Goal: Feedback & Contribution: Leave review/rating

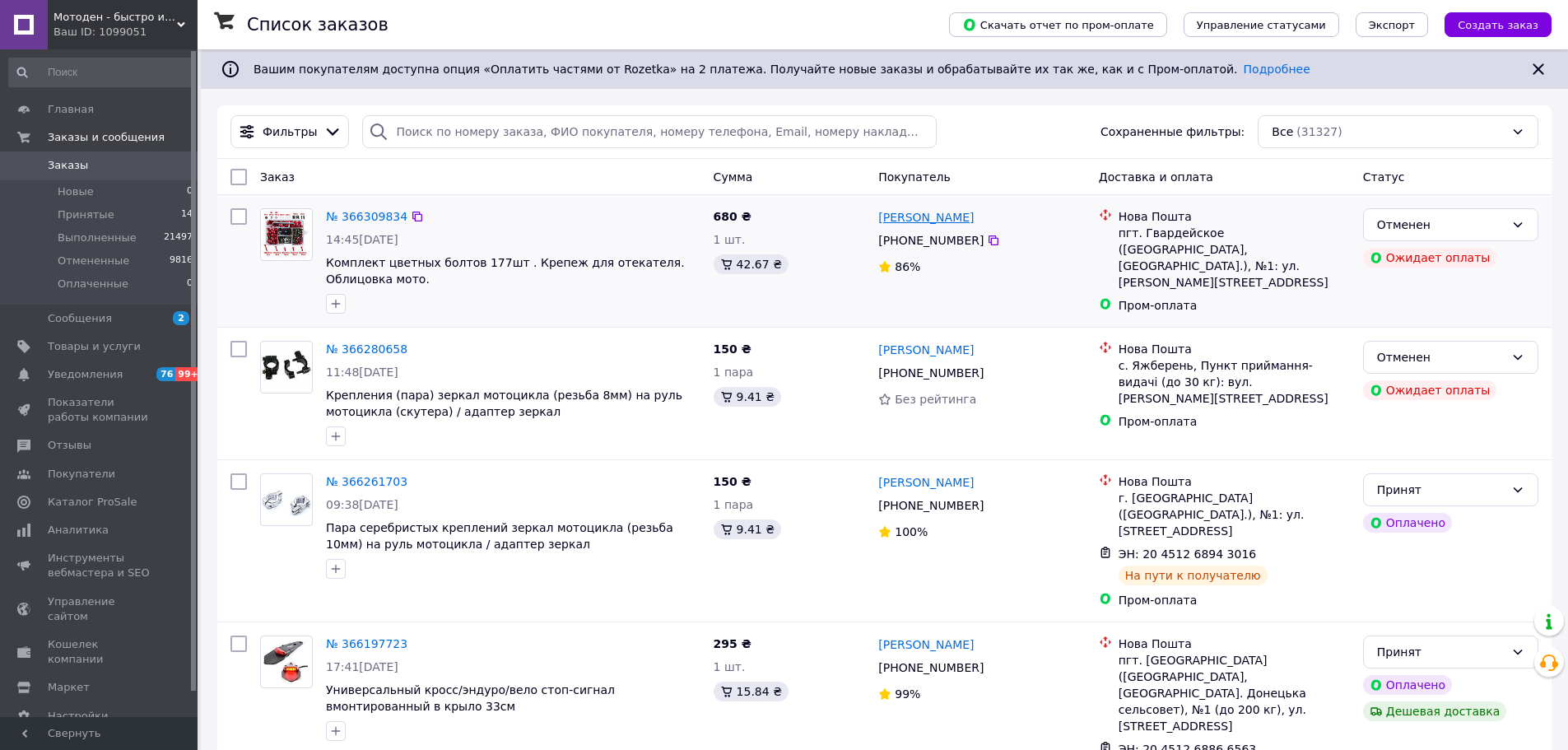
click at [942, 222] on link "[PERSON_NAME]" at bounding box center [926, 218] width 95 height 17
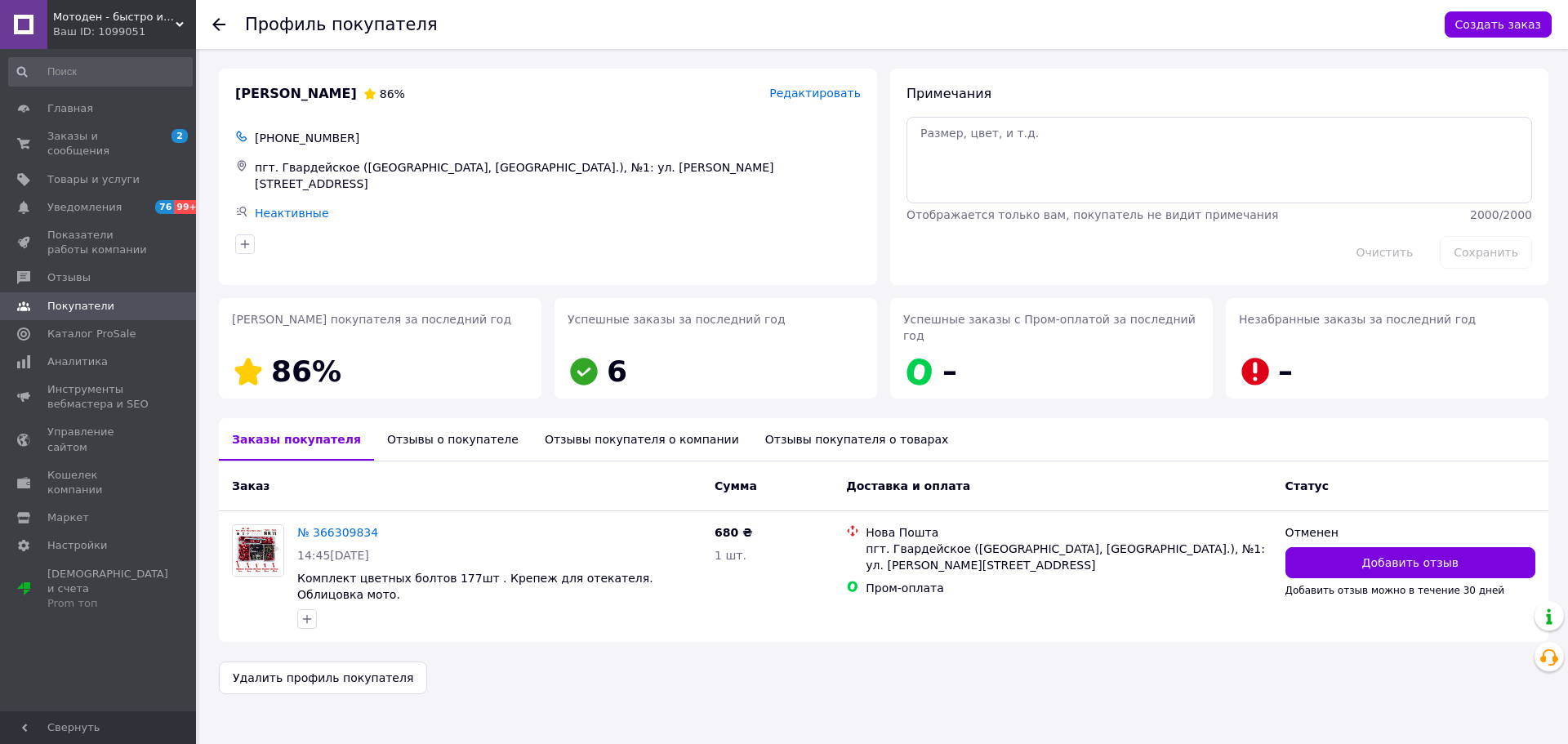
click at [391, 419] on div "Отзывы о покупателе" at bounding box center [452, 440] width 157 height 42
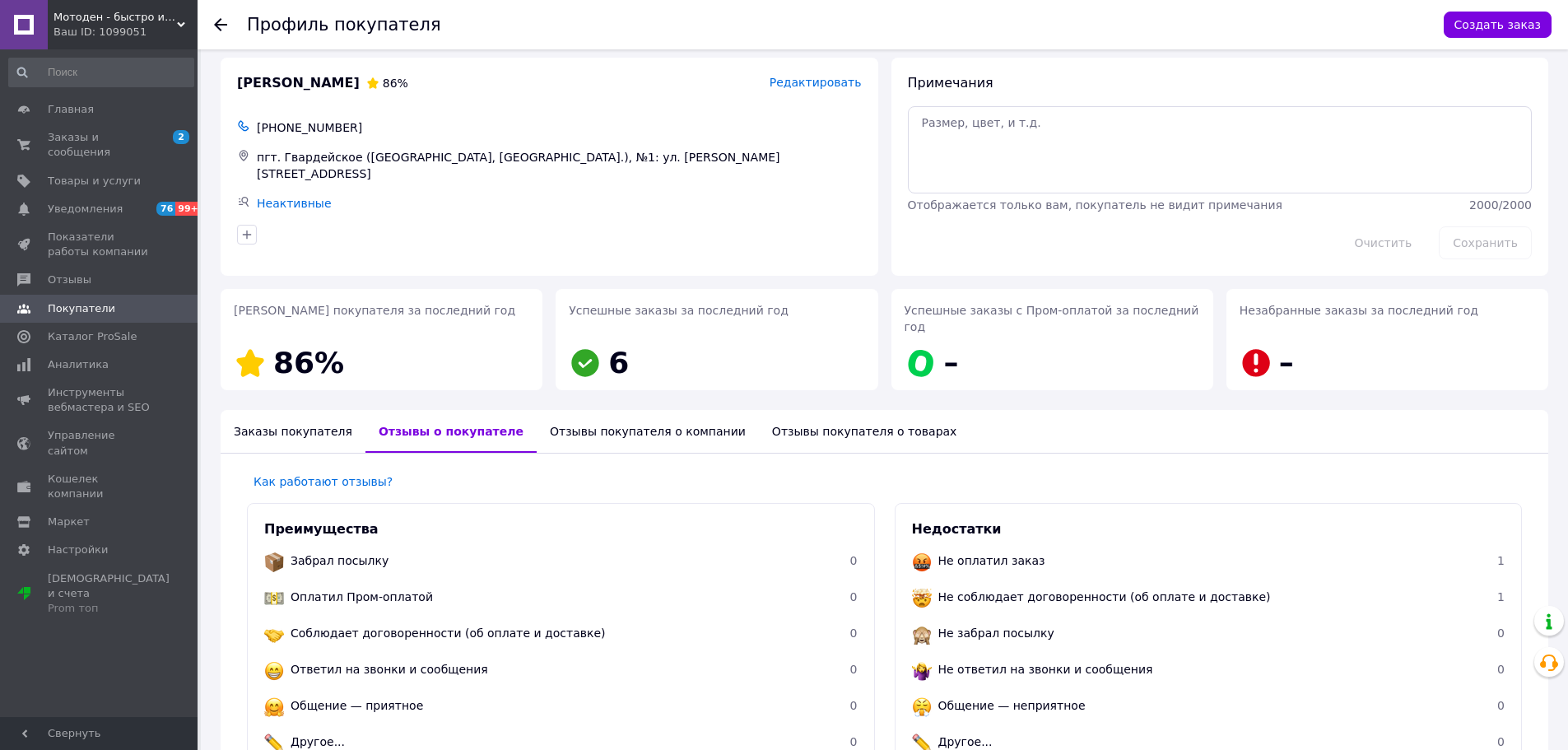
scroll to position [11, 0]
click at [261, 417] on div "Заказы покупателя" at bounding box center [293, 432] width 145 height 43
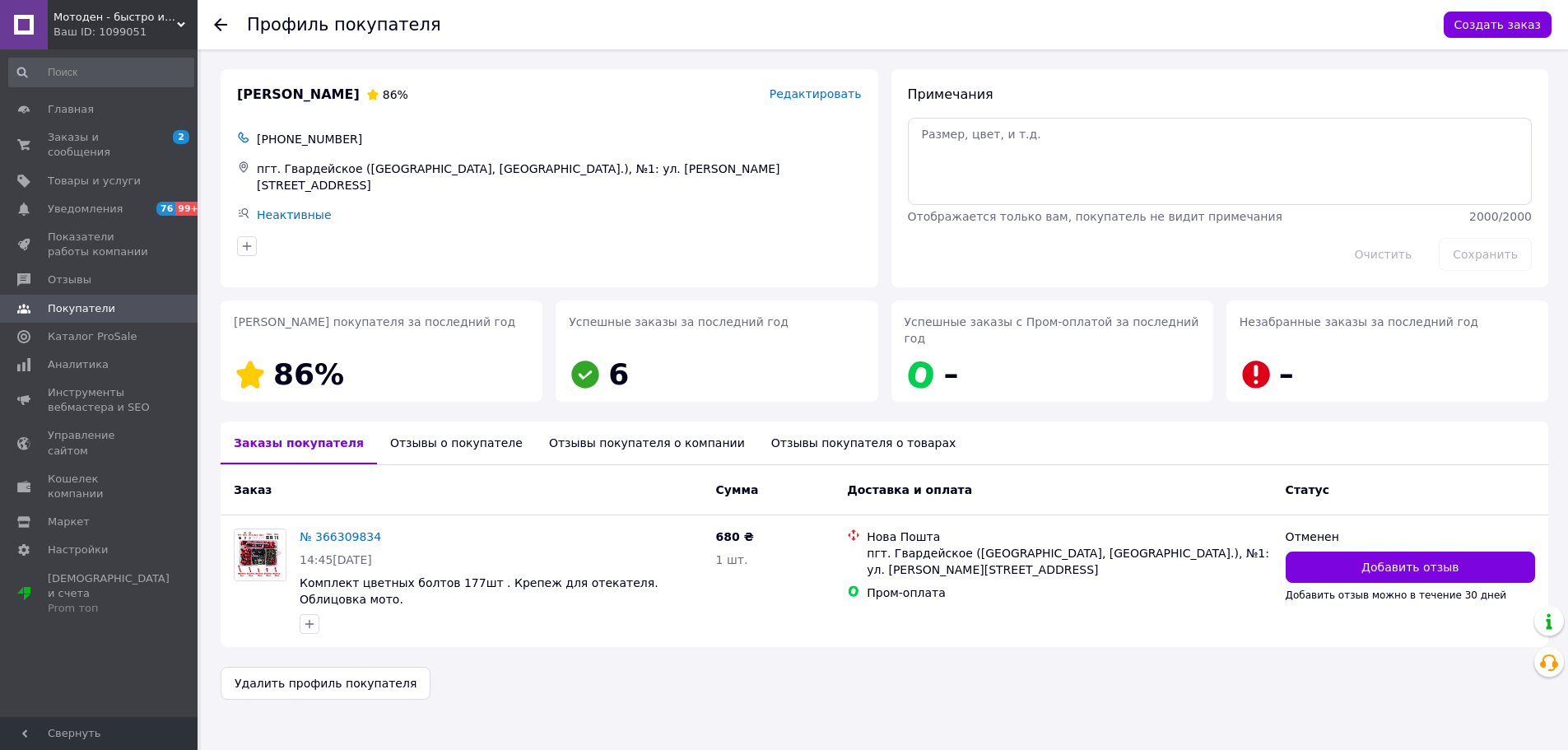
scroll to position [0, 0]
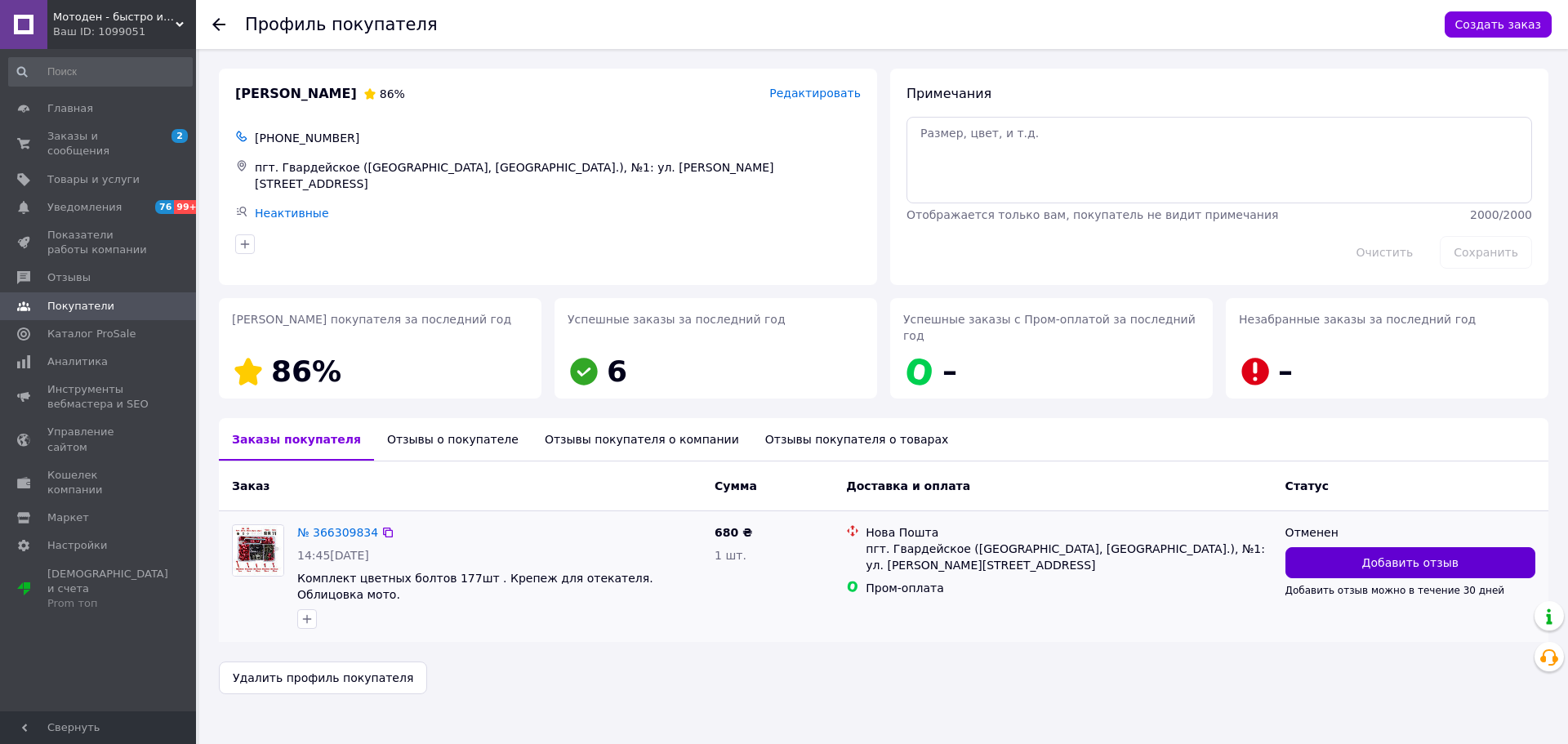
click at [1349, 547] on button "Добавить отзыв" at bounding box center [1410, 563] width 250 height 31
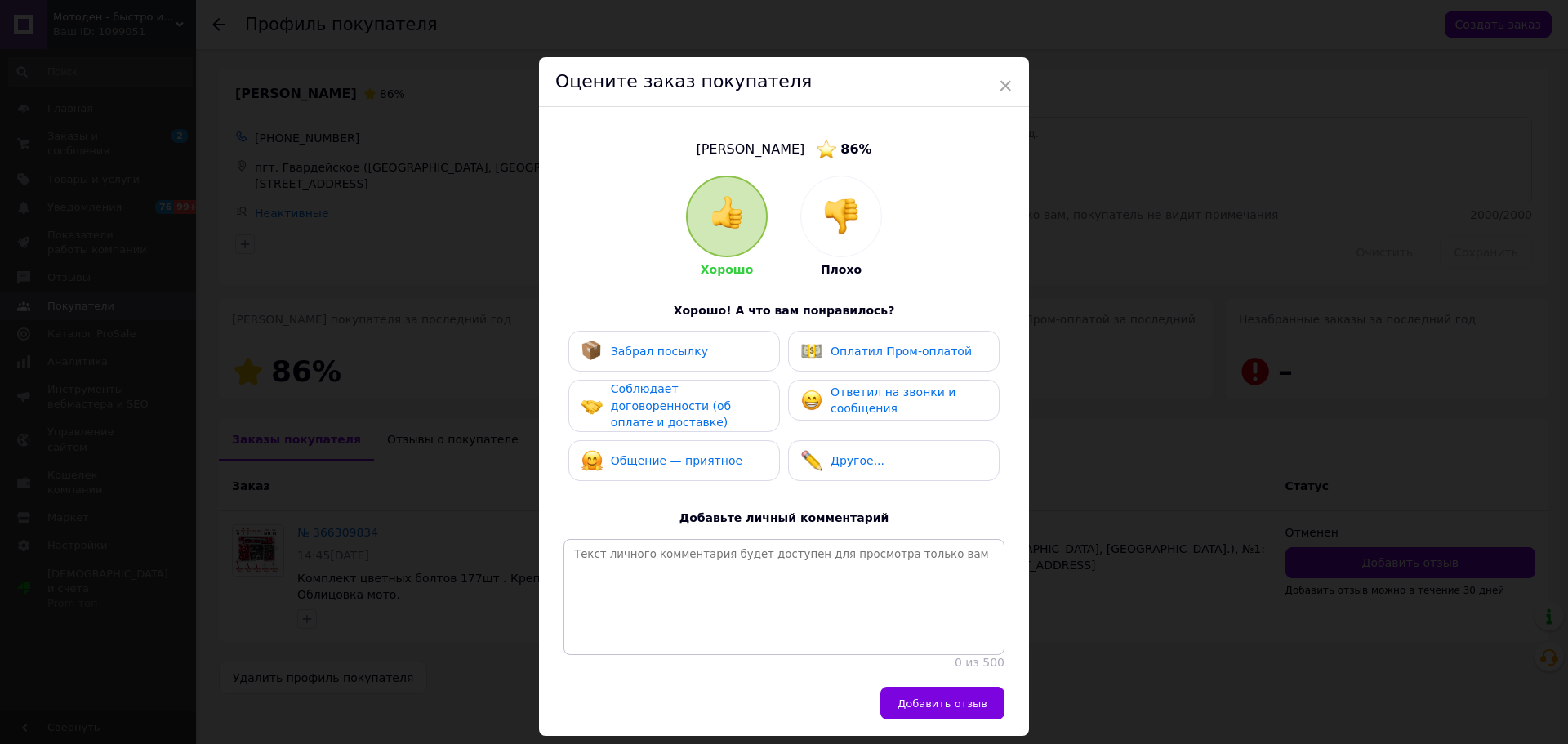
click at [816, 238] on div at bounding box center [840, 216] width 80 height 80
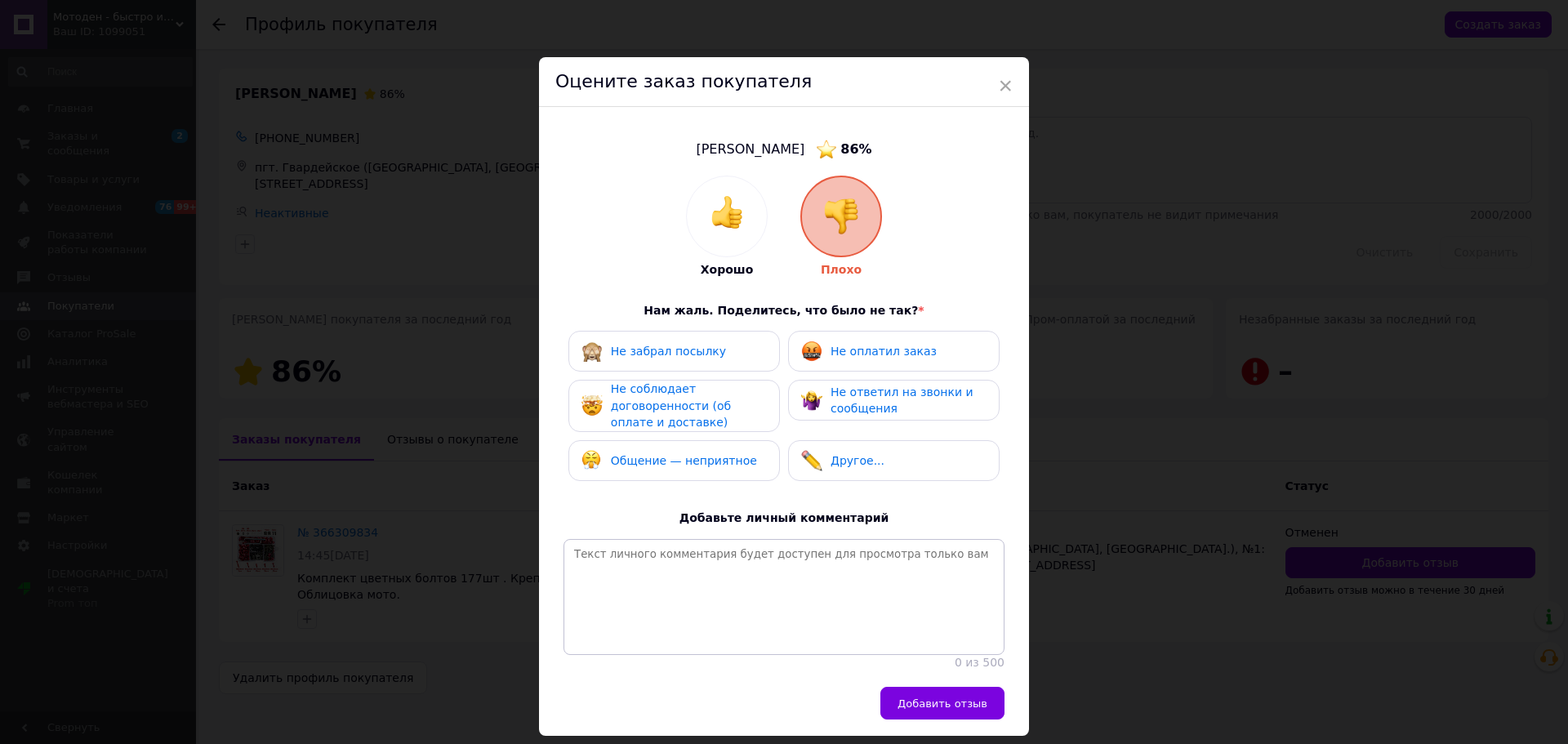
click at [843, 361] on div "Не оплатил заказ" at bounding box center [868, 350] width 135 height 21
click at [703, 413] on div "Не соблюдает договоренности (об оплате и доставке)" at bounding box center [687, 406] width 155 height 51
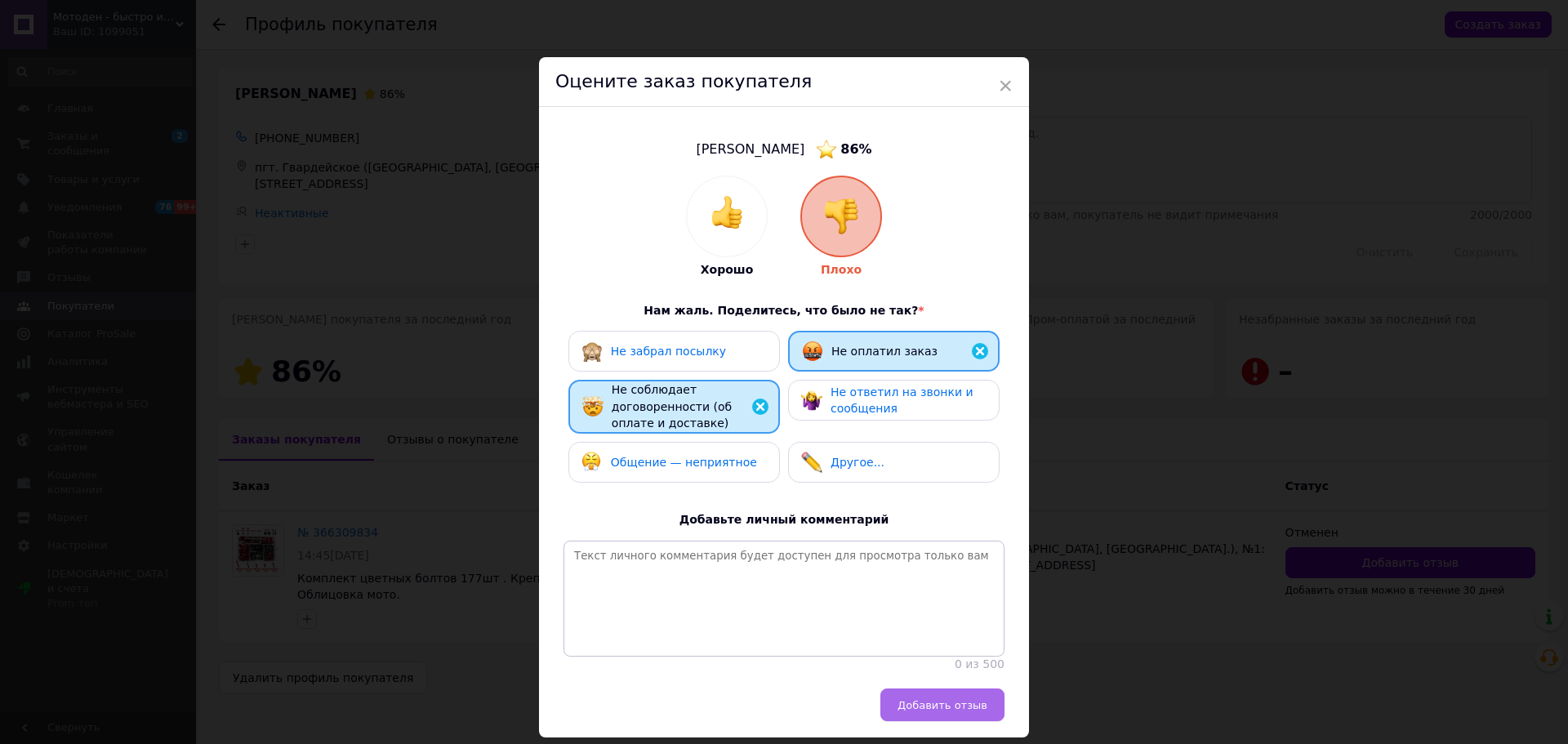
click at [929, 712] on span "Добавить отзыв" at bounding box center [942, 704] width 90 height 12
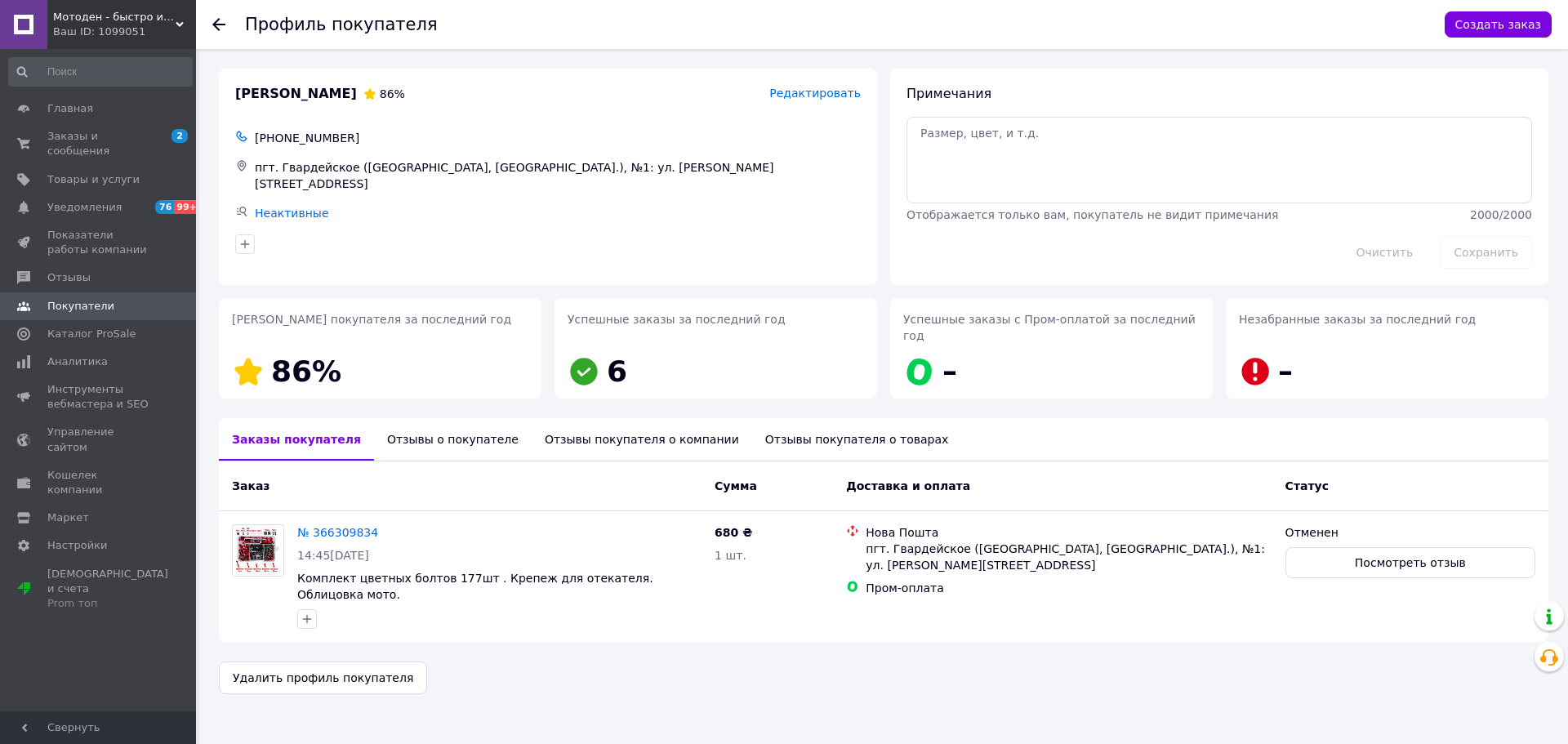
click at [223, 25] on use at bounding box center [219, 25] width 13 height 13
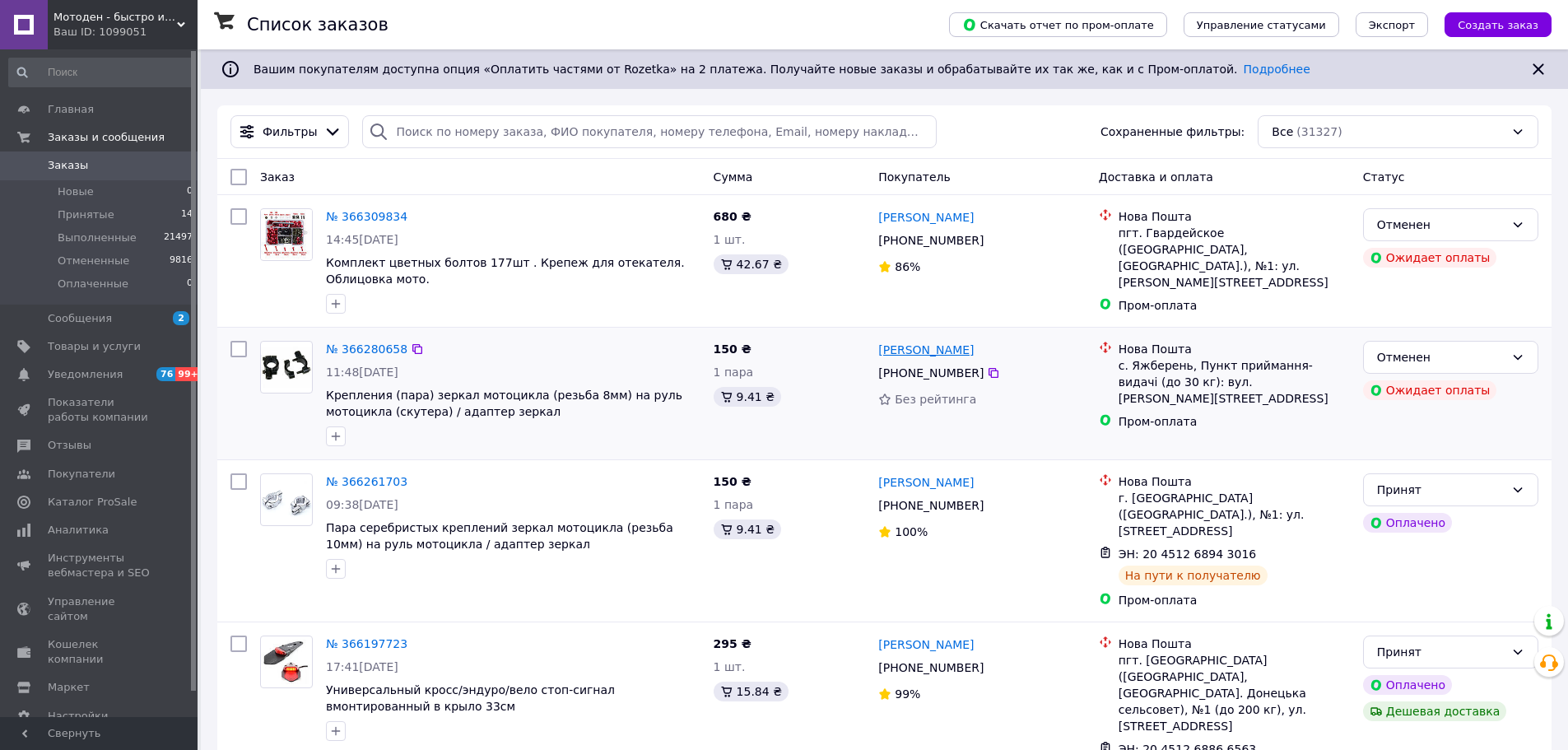
click at [938, 351] on link "[PERSON_NAME]" at bounding box center [926, 350] width 95 height 17
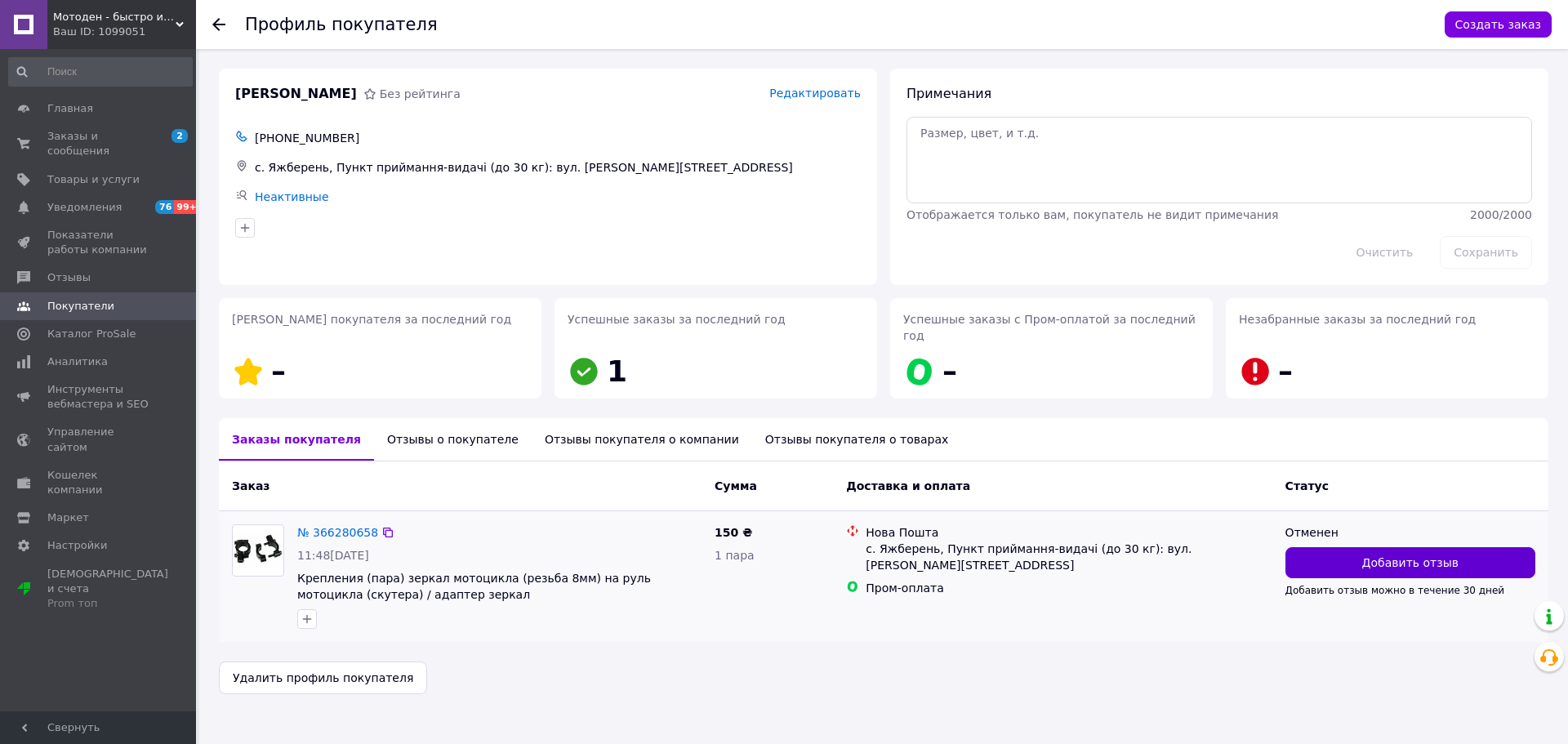
click at [1399, 555] on span "Добавить отзыв" at bounding box center [1410, 563] width 97 height 17
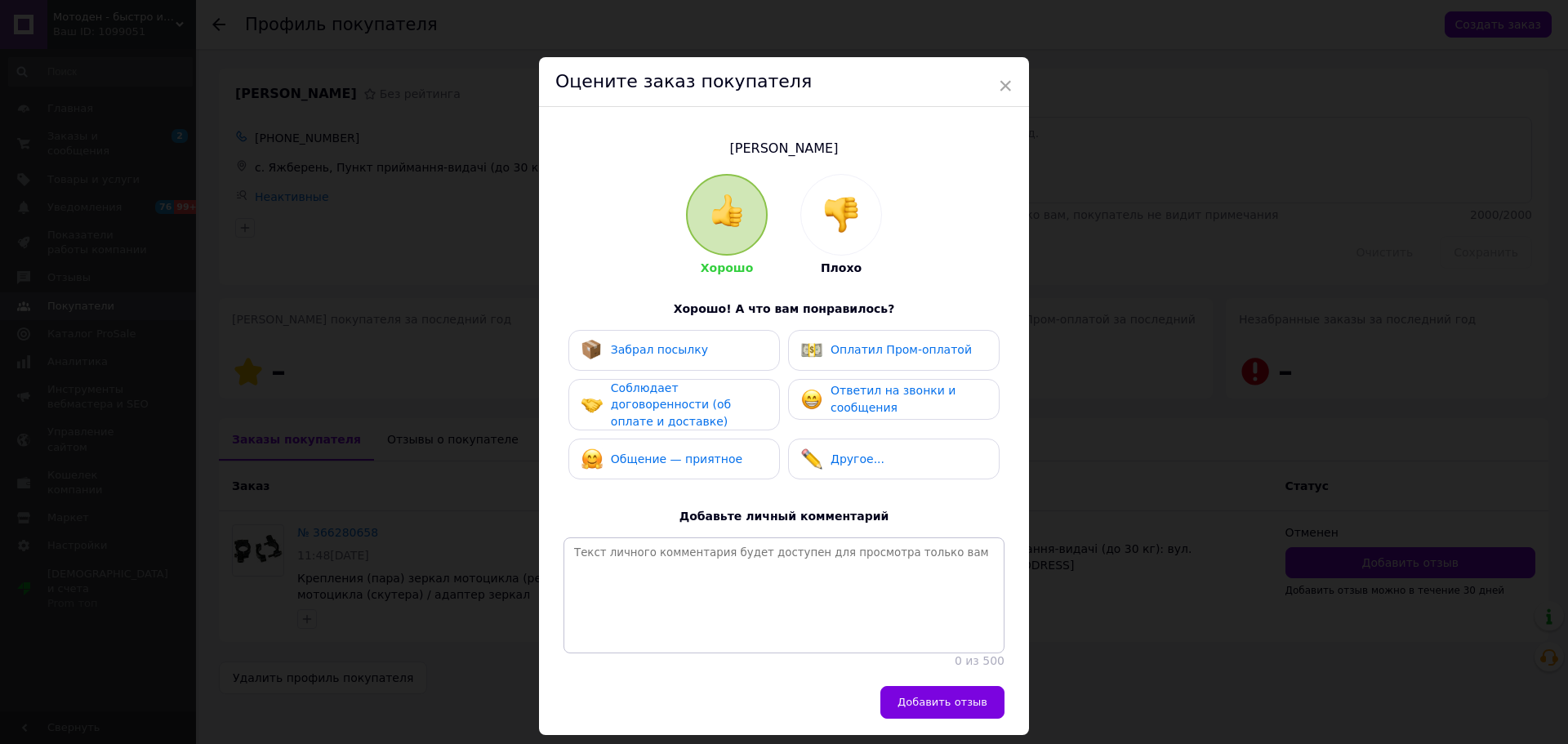
click at [841, 212] on img at bounding box center [840, 214] width 36 height 36
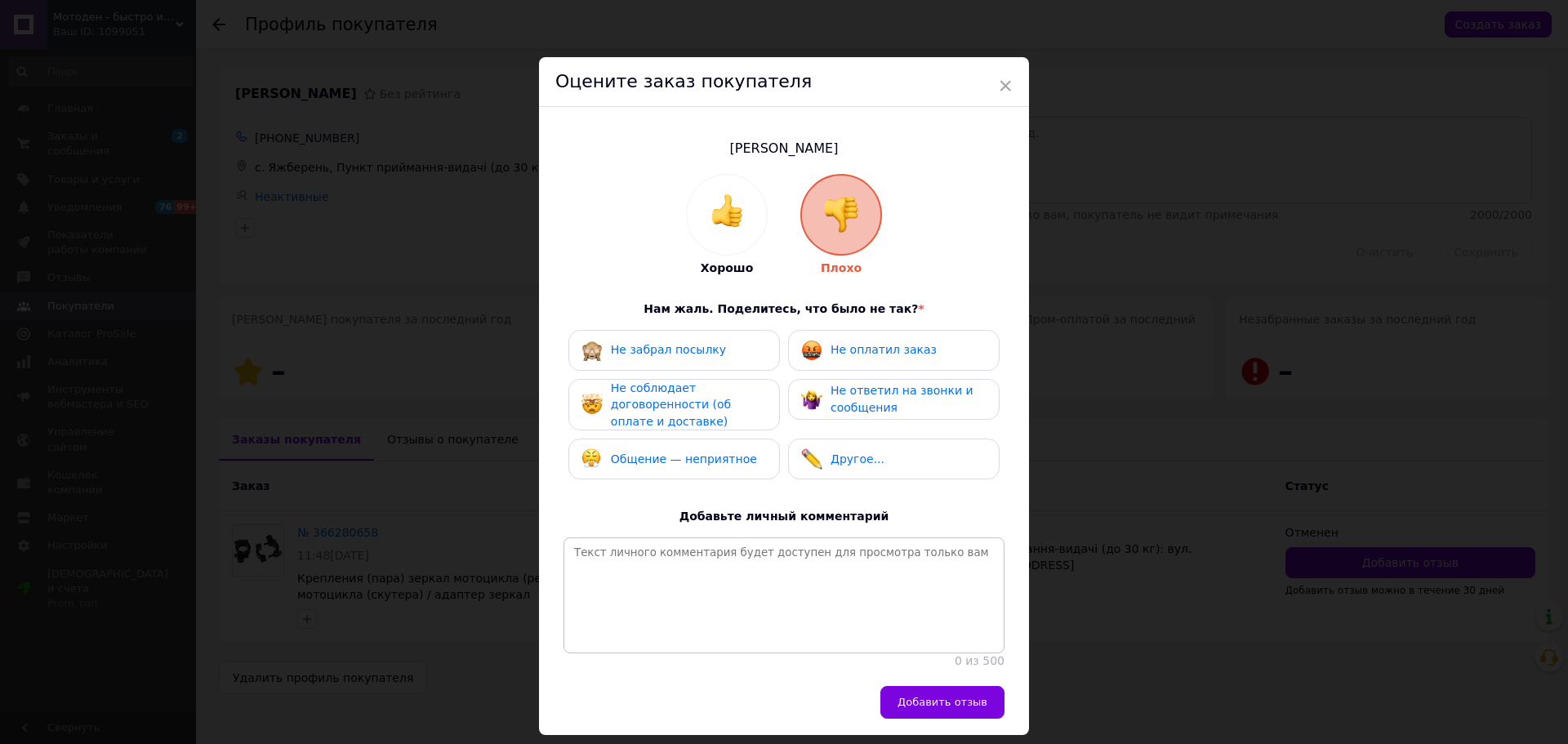
click at [867, 350] on span "Не оплатил заказ" at bounding box center [882, 349] width 106 height 13
click at [676, 406] on span "Не соблюдает договоренности (об оплате и доставке)" at bounding box center [670, 405] width 120 height 47
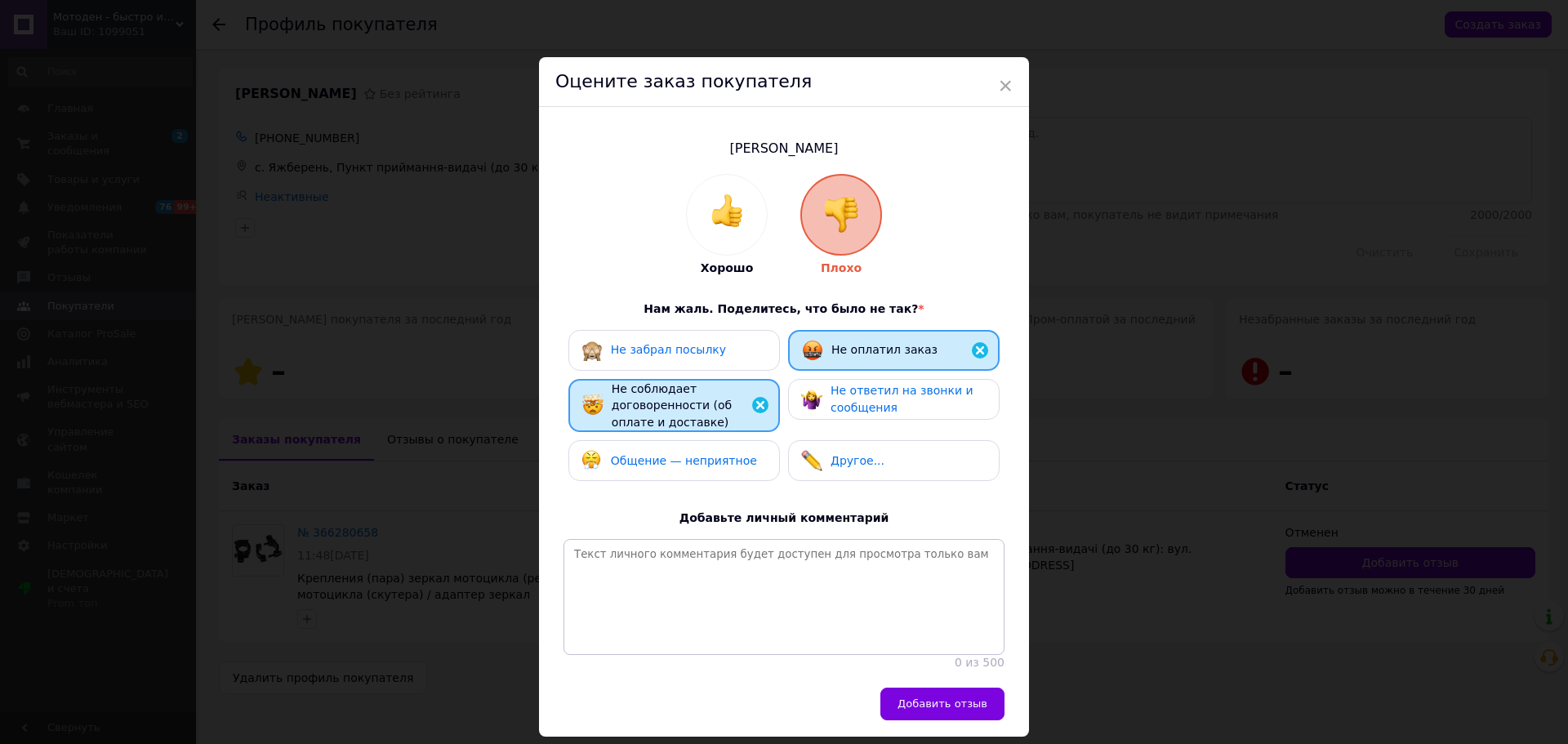
click at [721, 466] on div "Общение — неприятное" at bounding box center [683, 461] width 146 height 17
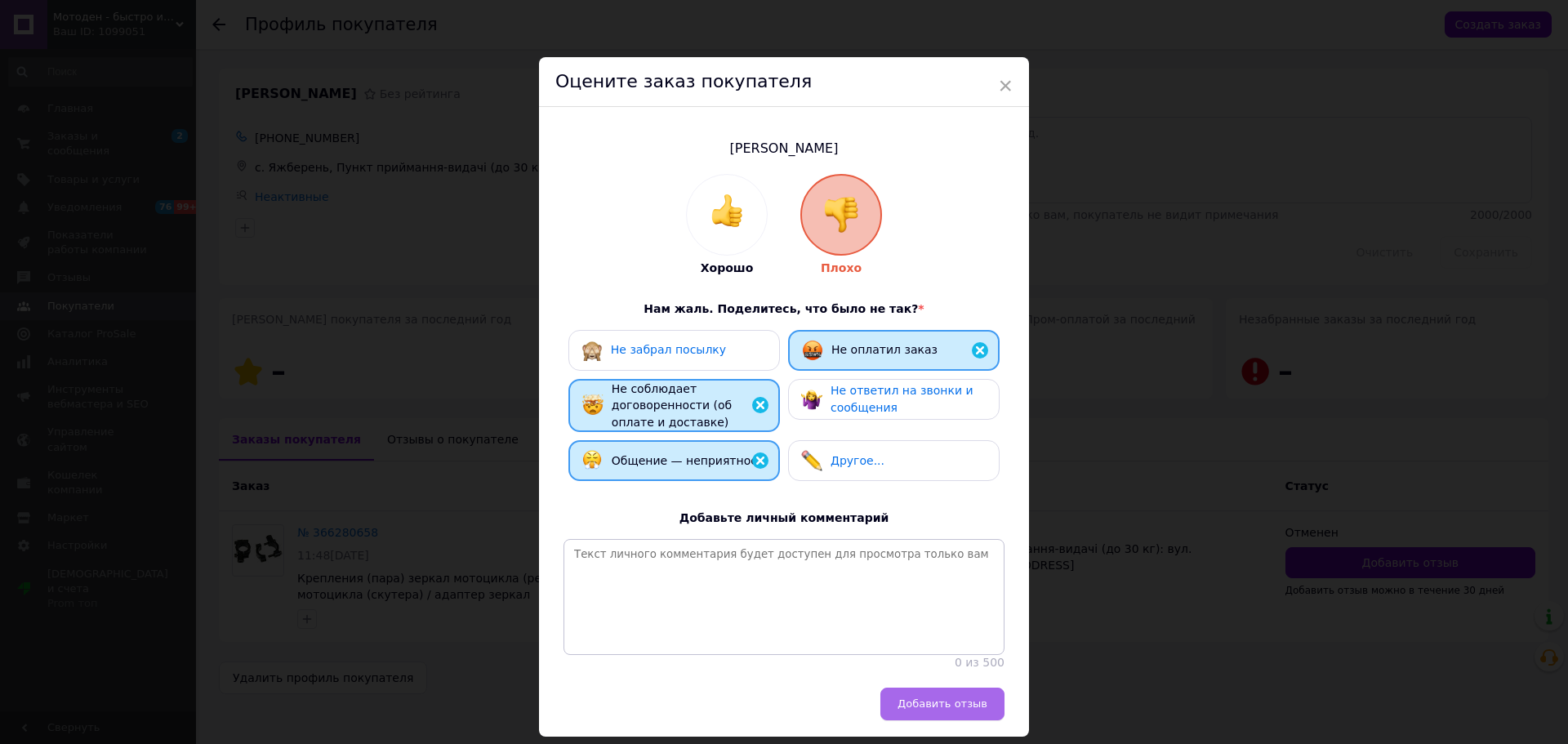
click at [957, 710] on span "Добавить отзыв" at bounding box center [942, 704] width 90 height 12
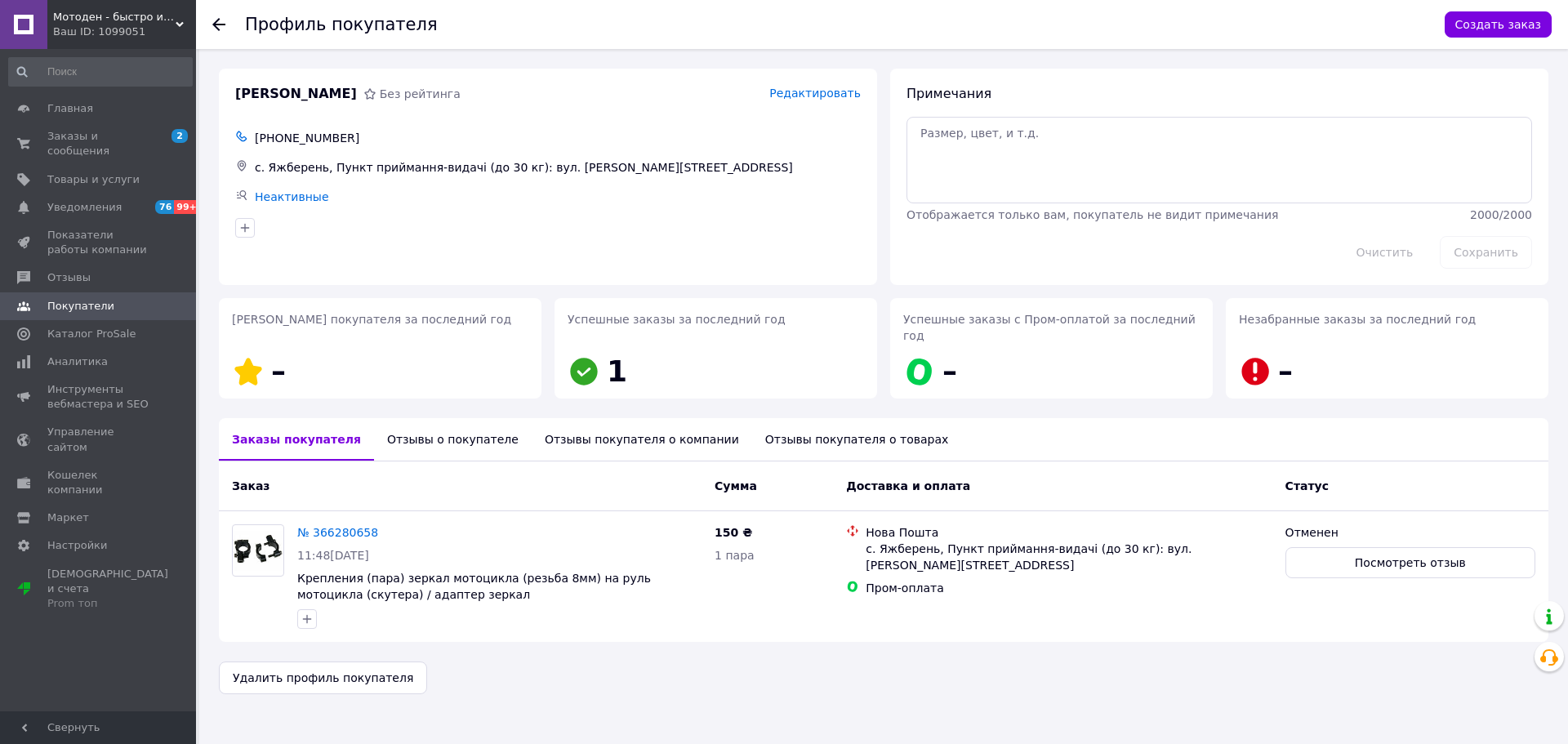
click at [216, 17] on div at bounding box center [219, 25] width 13 height 17
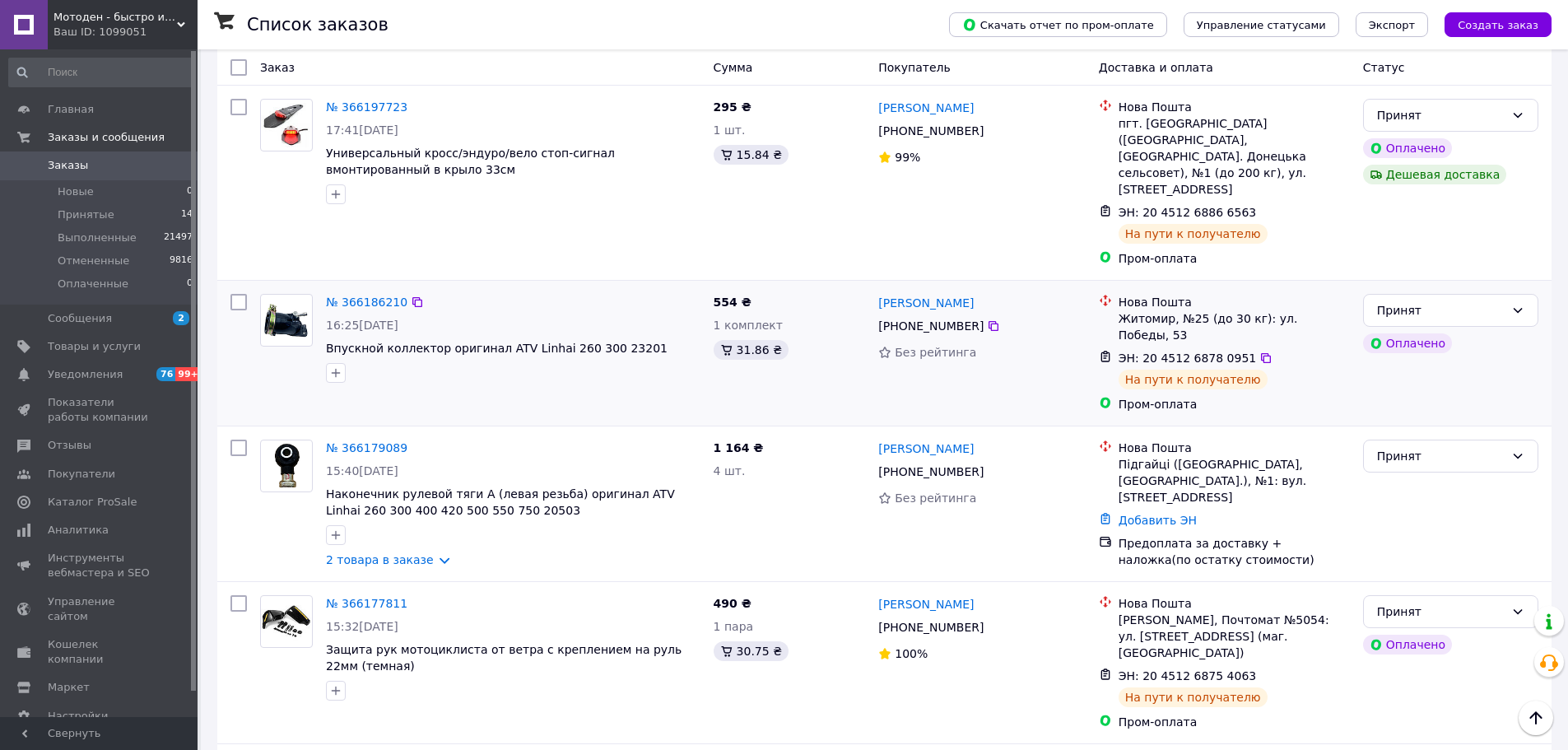
scroll to position [577, 0]
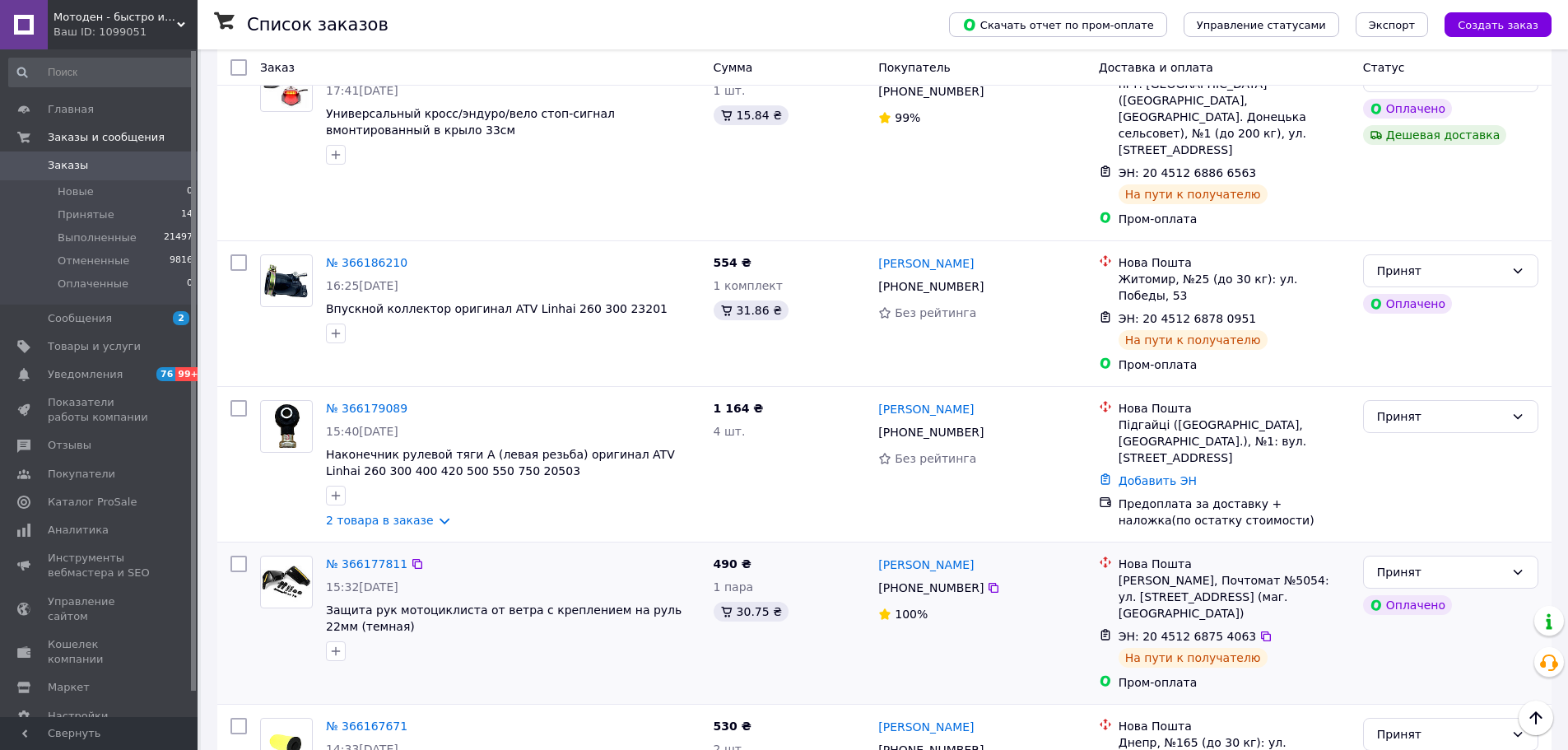
click at [519, 638] on div at bounding box center [512, 651] width 381 height 26
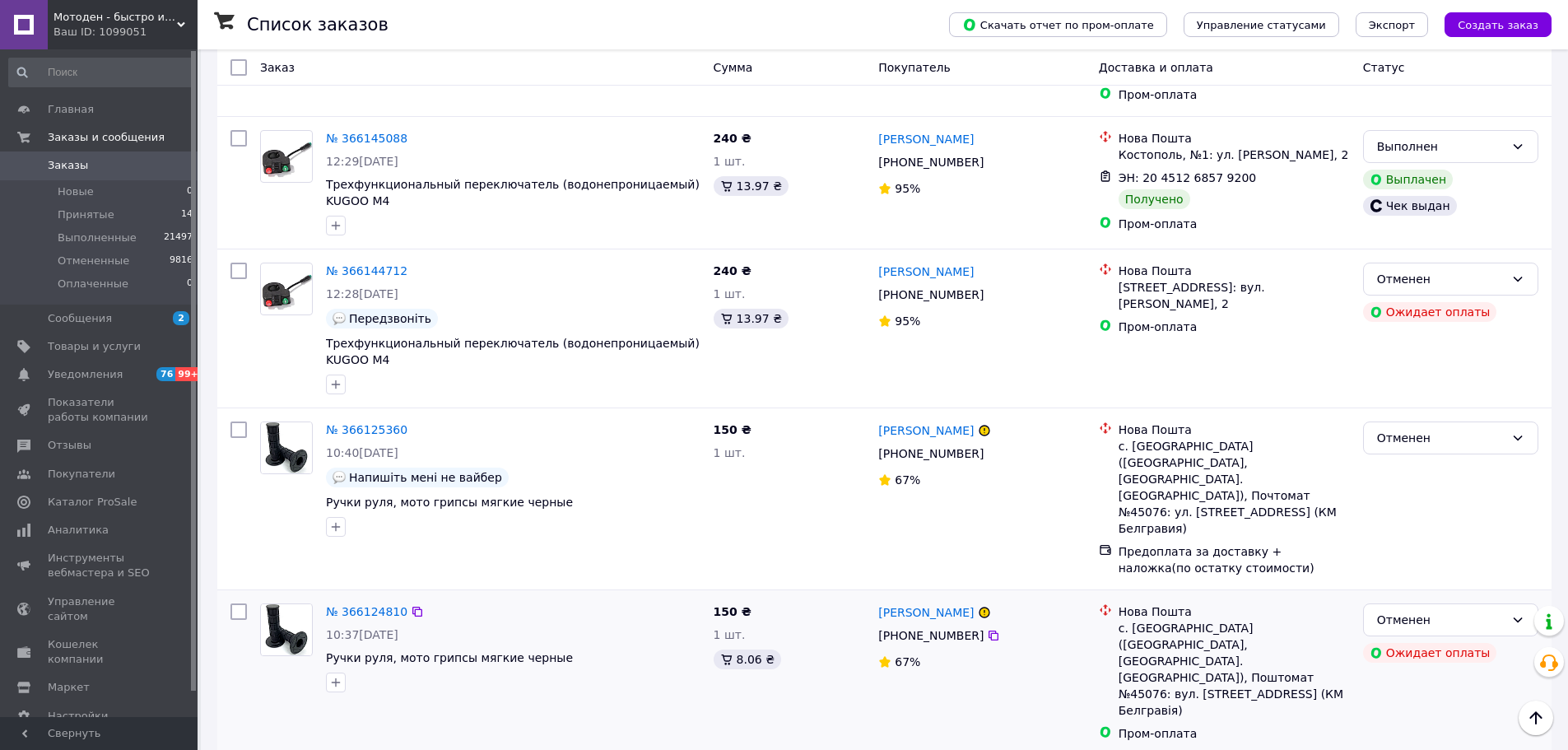
scroll to position [2142, 0]
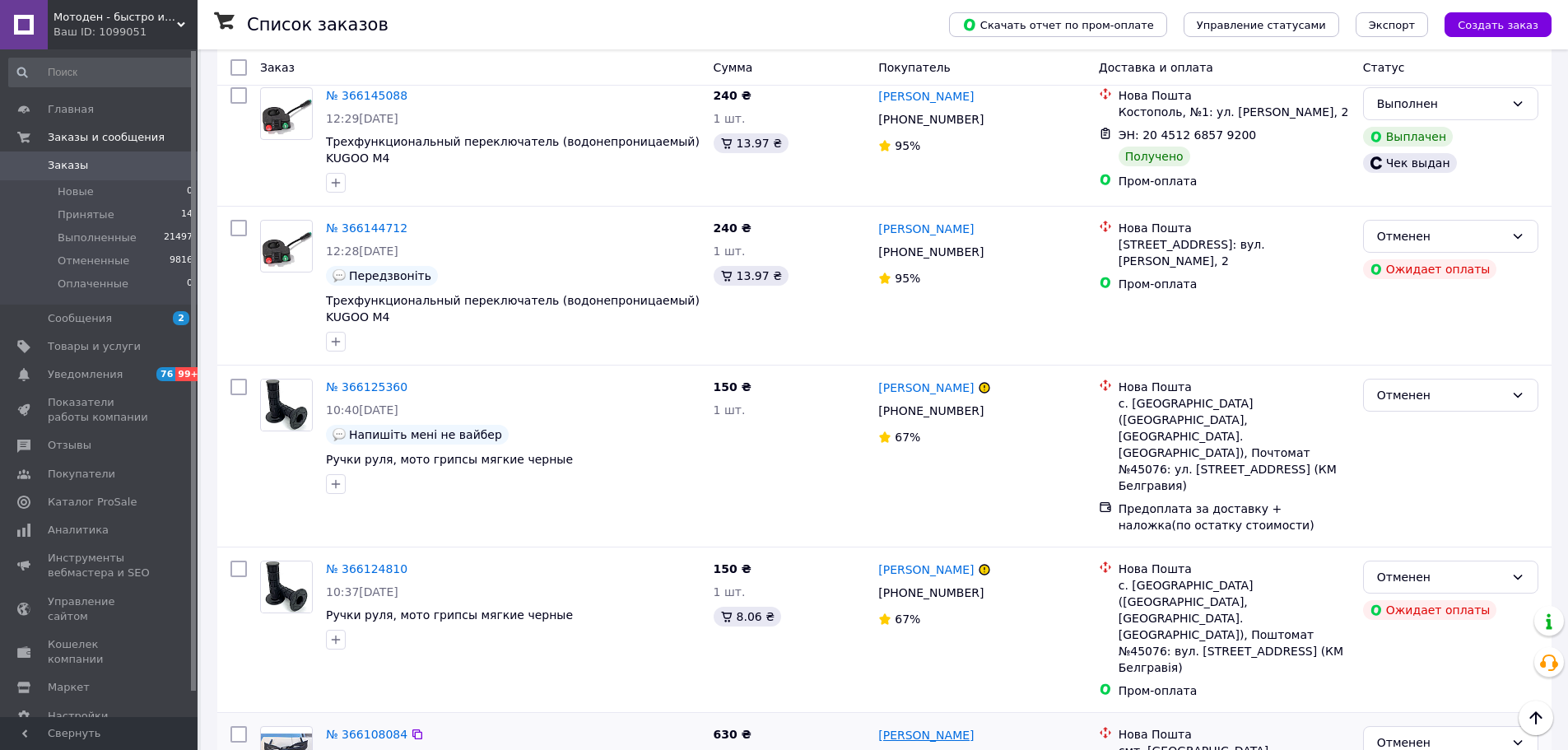
click at [904, 727] on link "[PERSON_NAME]" at bounding box center [926, 735] width 95 height 17
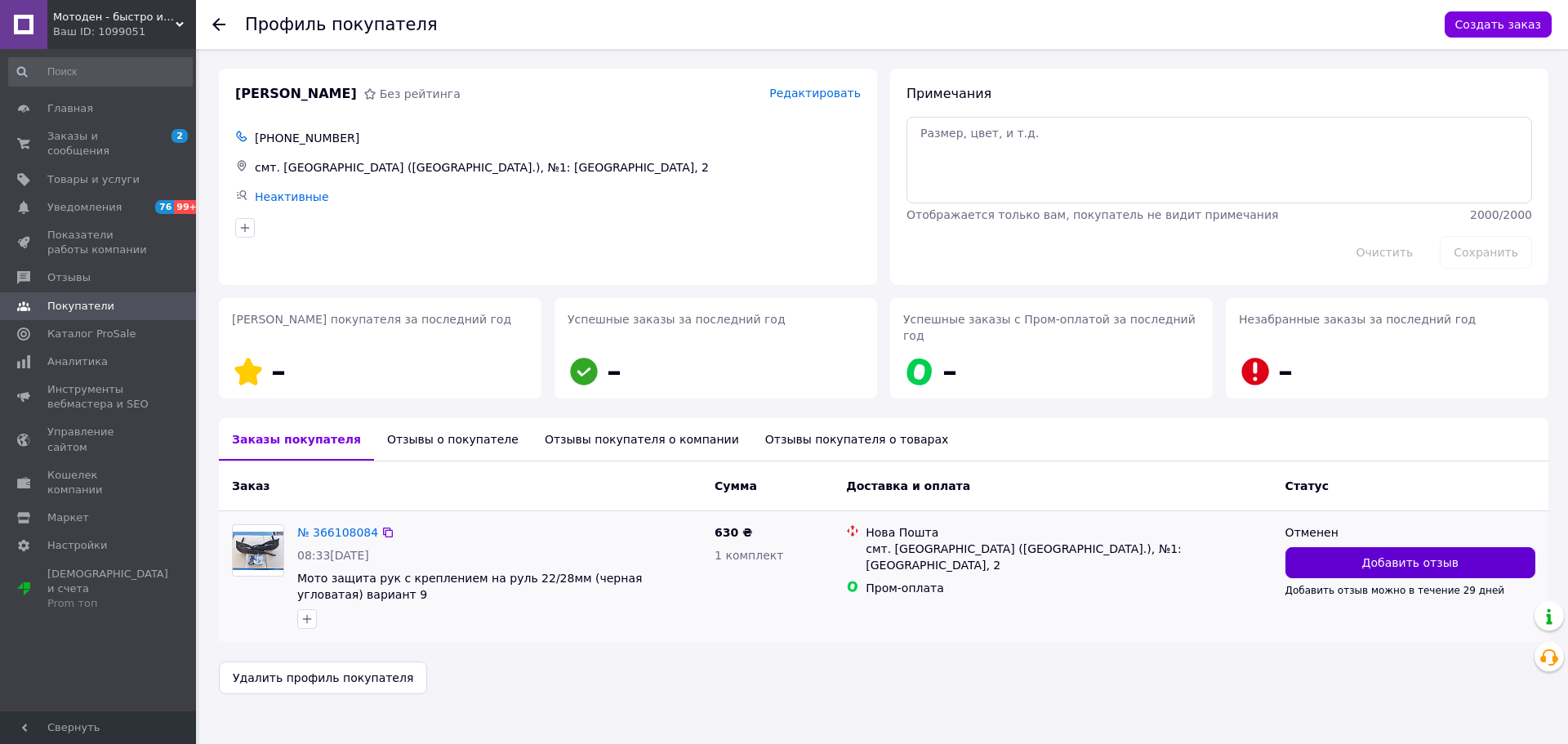
click at [1379, 555] on span "Добавить отзыв" at bounding box center [1410, 563] width 97 height 17
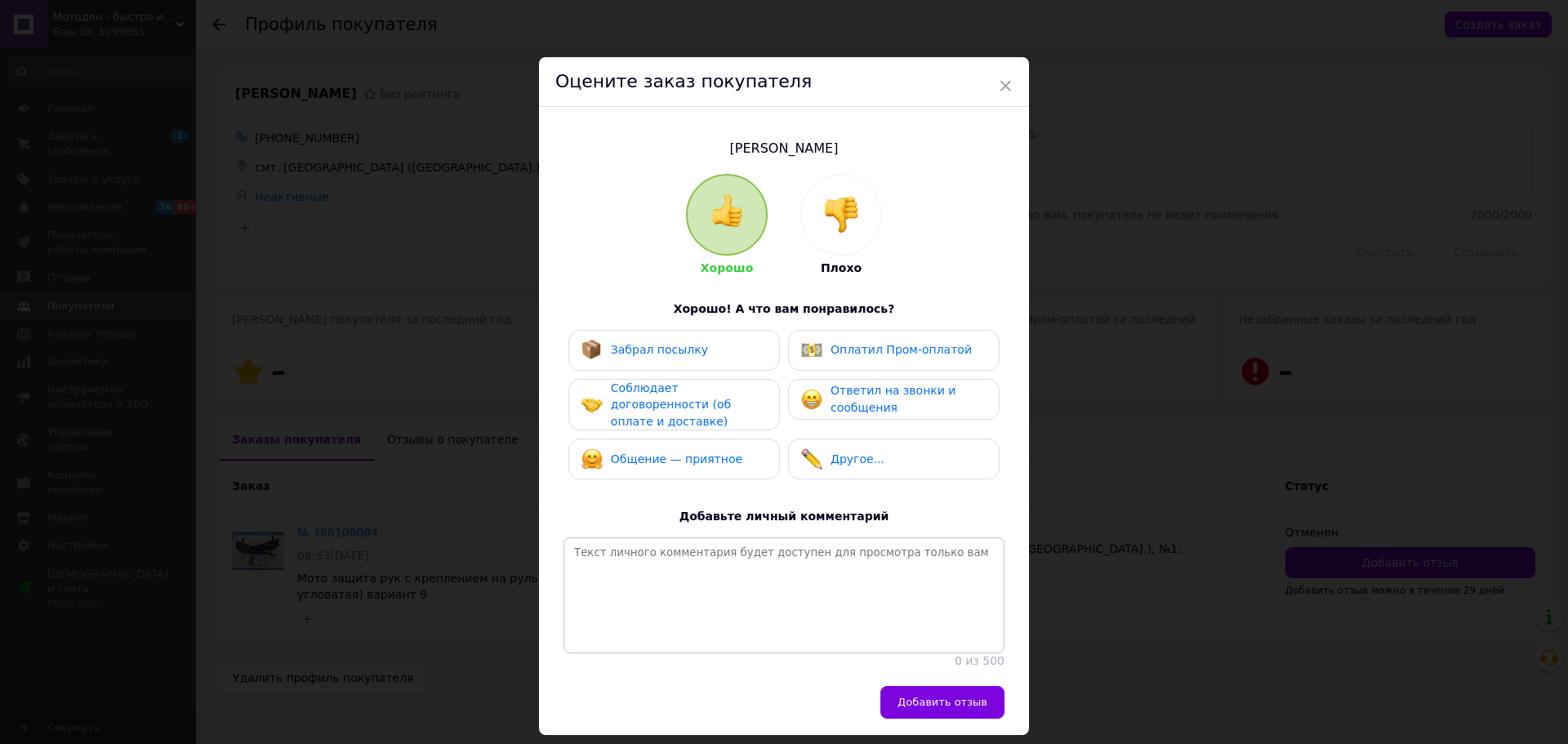
click at [857, 224] on div at bounding box center [840, 214] width 80 height 80
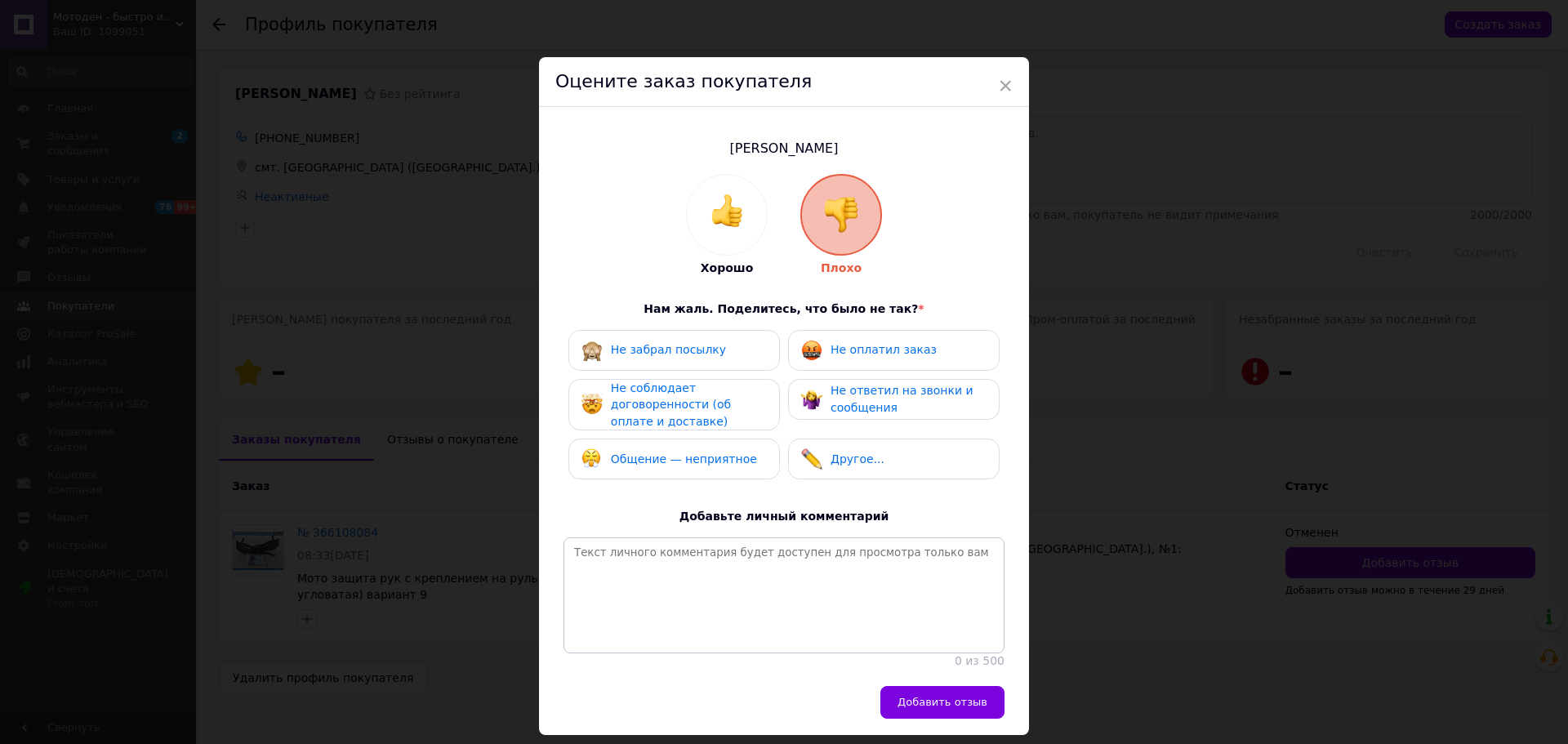
click at [892, 364] on div "Не оплатил заказ" at bounding box center [893, 350] width 211 height 40
click at [706, 372] on div "Не забрал посылку Не оплатил заказ Не соблюдает договоренности (об оплате и дос…" at bounding box center [784, 409] width 441 height 158
click at [703, 395] on div "Не соблюдает договоренности (об оплате и доставке)" at bounding box center [687, 405] width 155 height 51
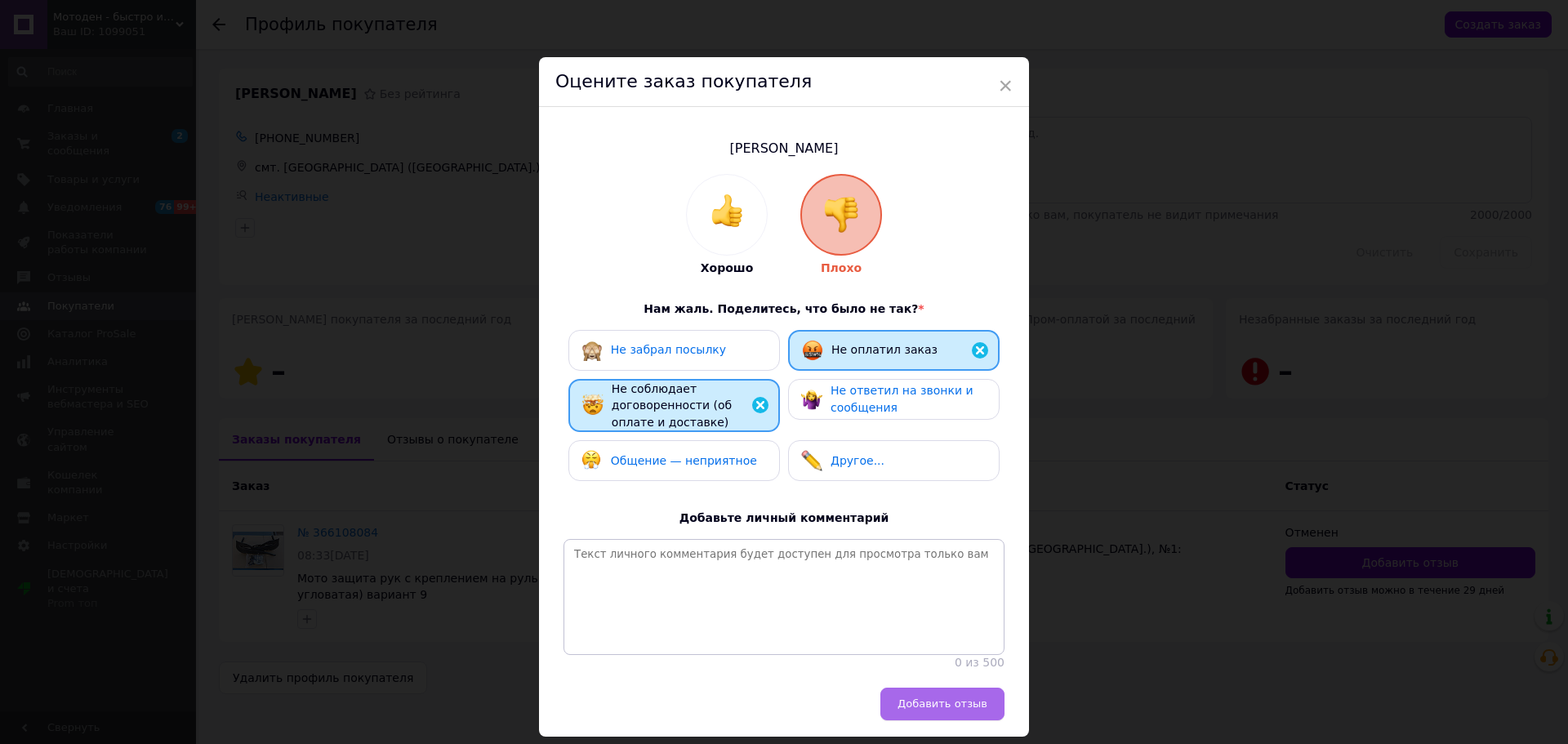
click at [968, 721] on button "Добавить отзыв" at bounding box center [942, 704] width 124 height 33
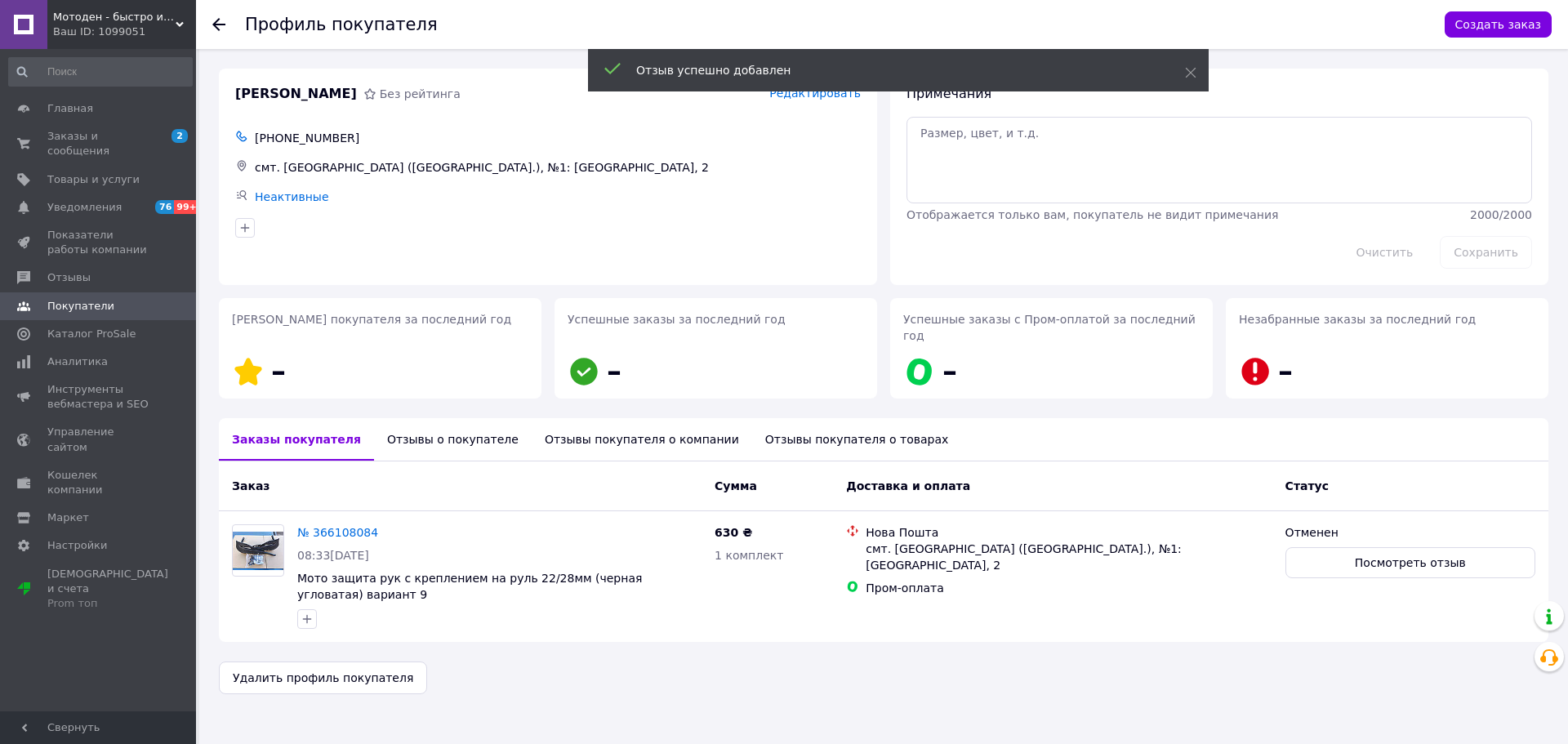
click at [432, 418] on div "Отзывы о покупателе" at bounding box center [452, 440] width 157 height 42
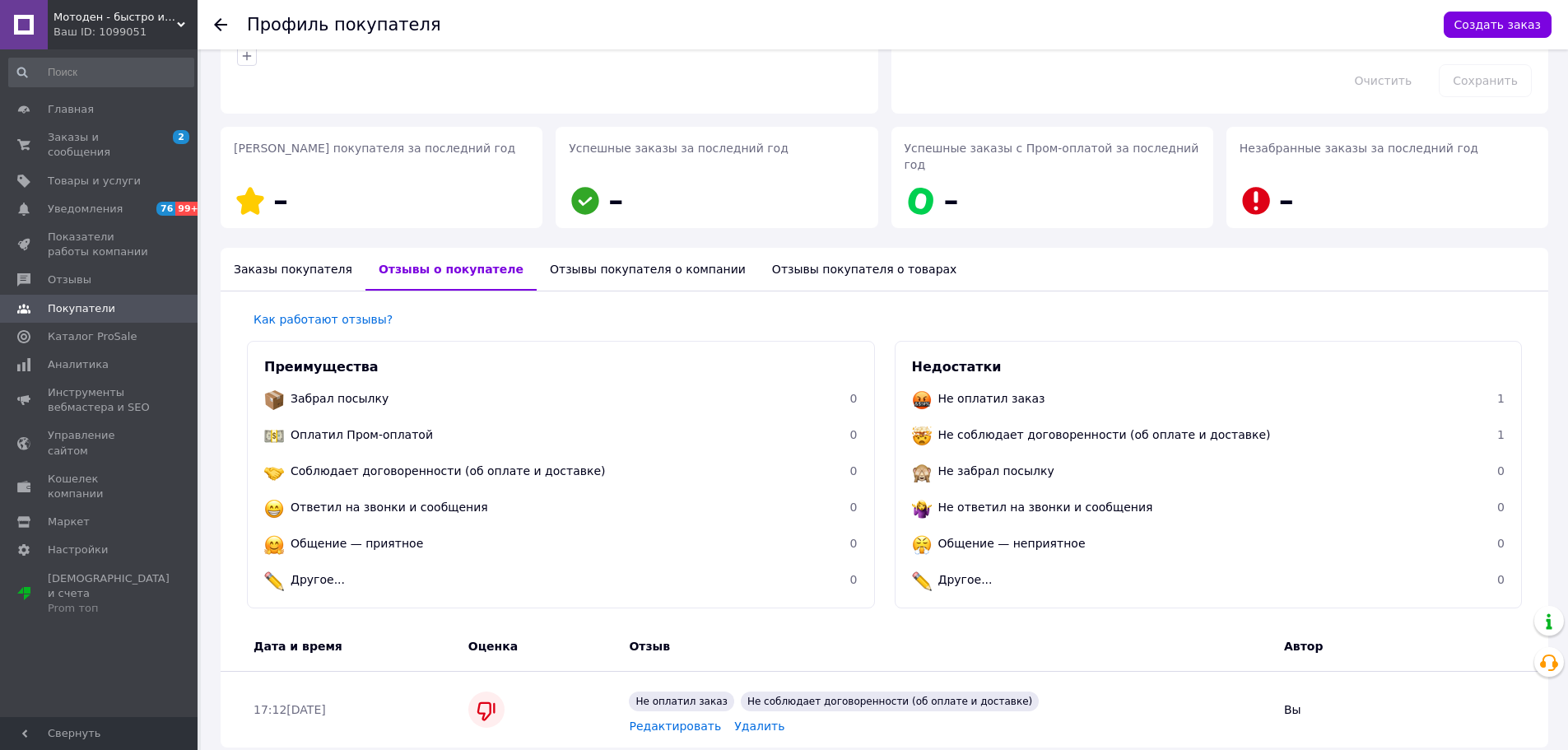
scroll to position [145, 0]
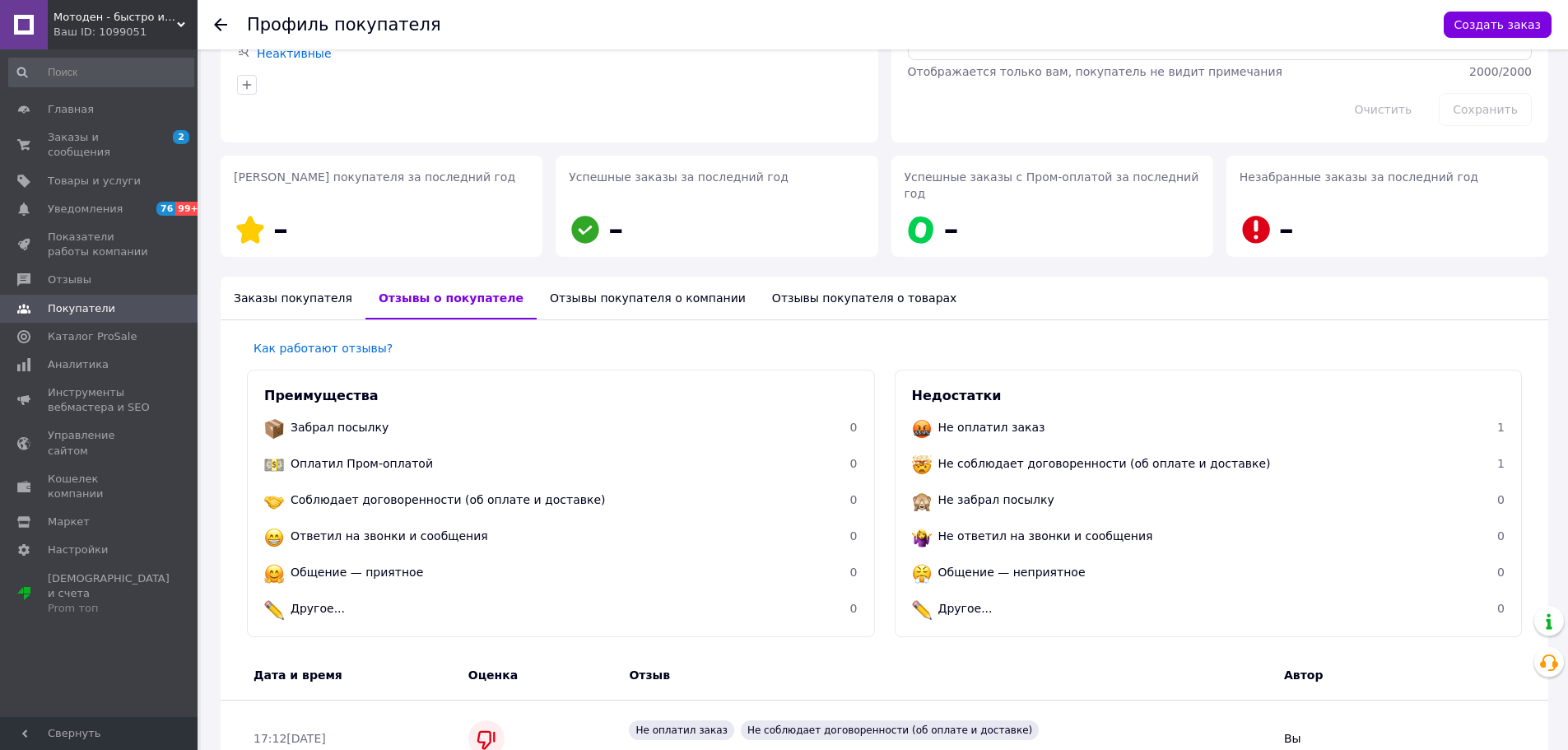
click at [212, 27] on div "Профиль покупателя Создать заказ" at bounding box center [882, 24] width 1371 height 49
click at [223, 29] on icon at bounding box center [221, 25] width 13 height 13
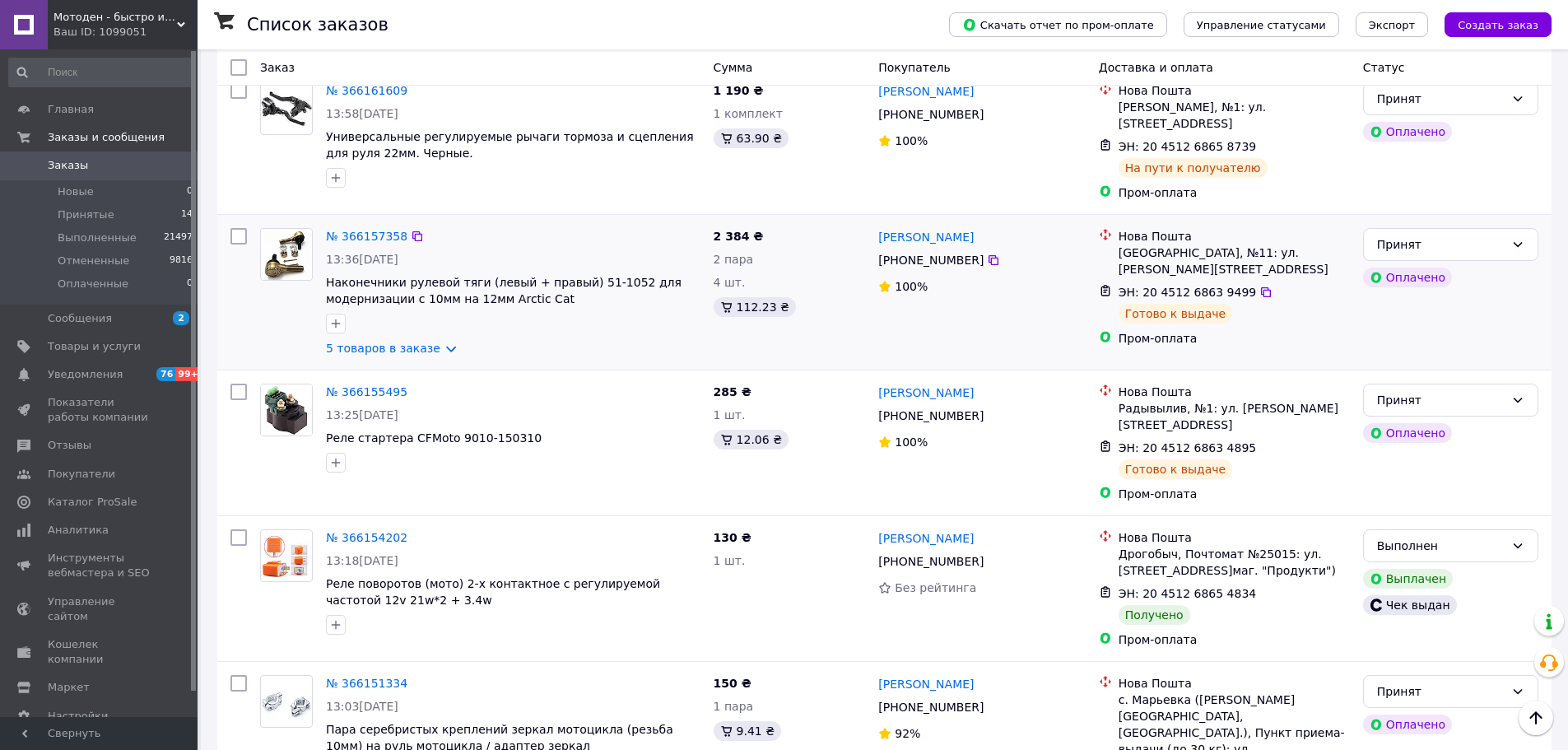
scroll to position [1400, 0]
